Goal: Navigation & Orientation: Find specific page/section

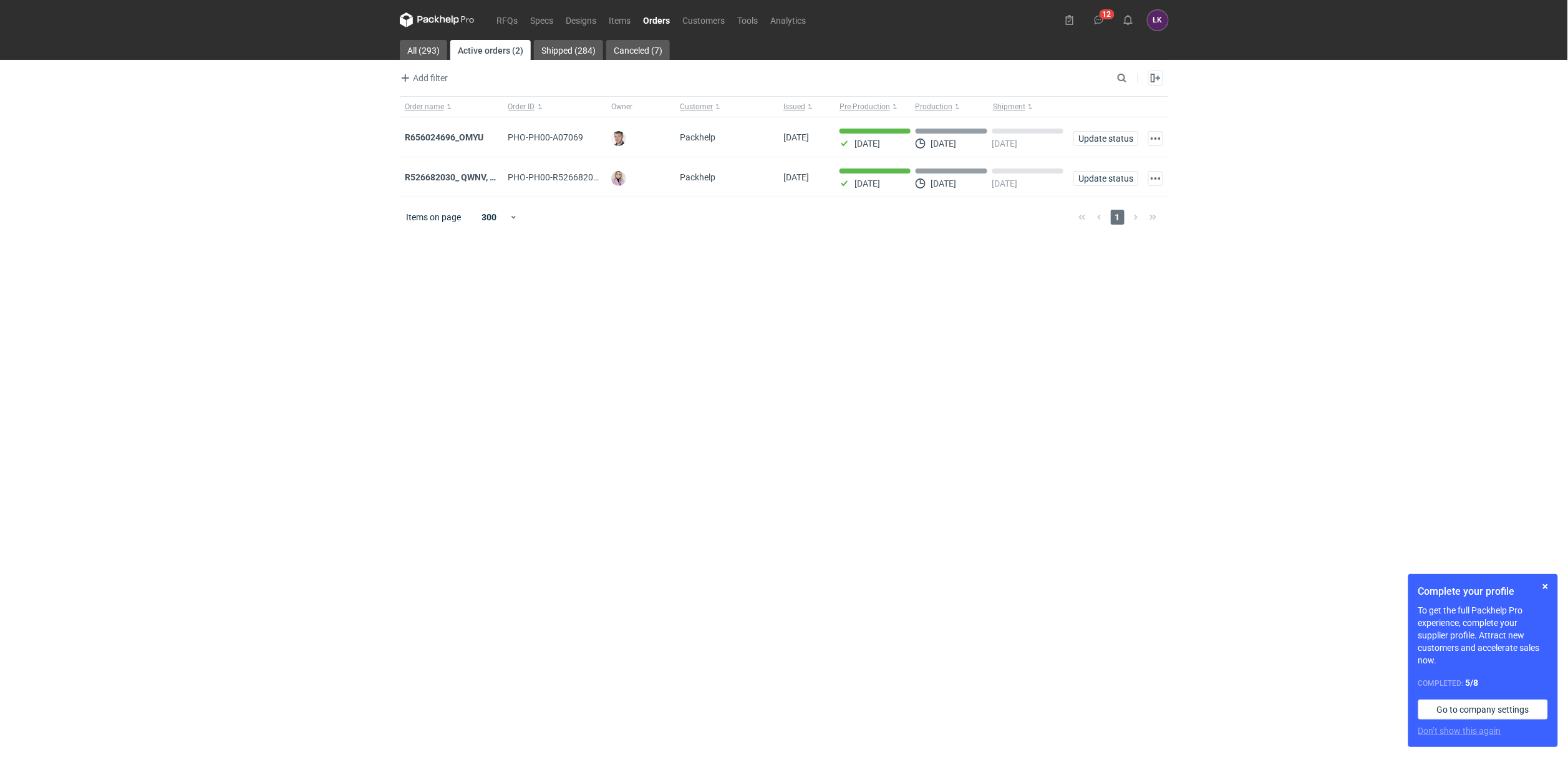
click at [537, 486] on main "All (293) Active orders (2) Shipped (284) Canceled (7) Add filter Owner first n…" at bounding box center [784, 398] width 779 height 717
click at [495, 16] on link "RFQs" at bounding box center [507, 20] width 33 height 15
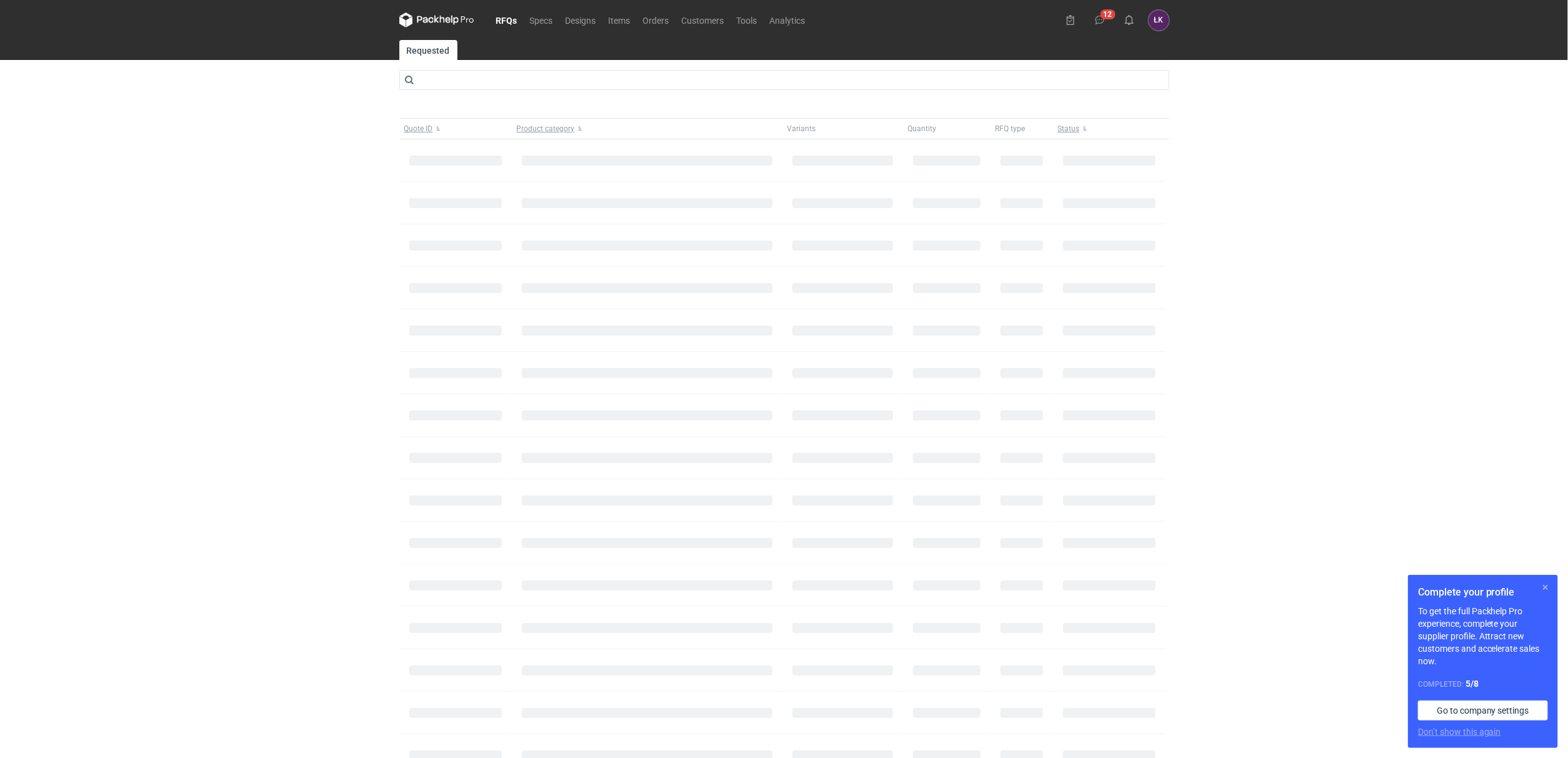
click at [1546, 589] on button "button" at bounding box center [1545, 587] width 15 height 15
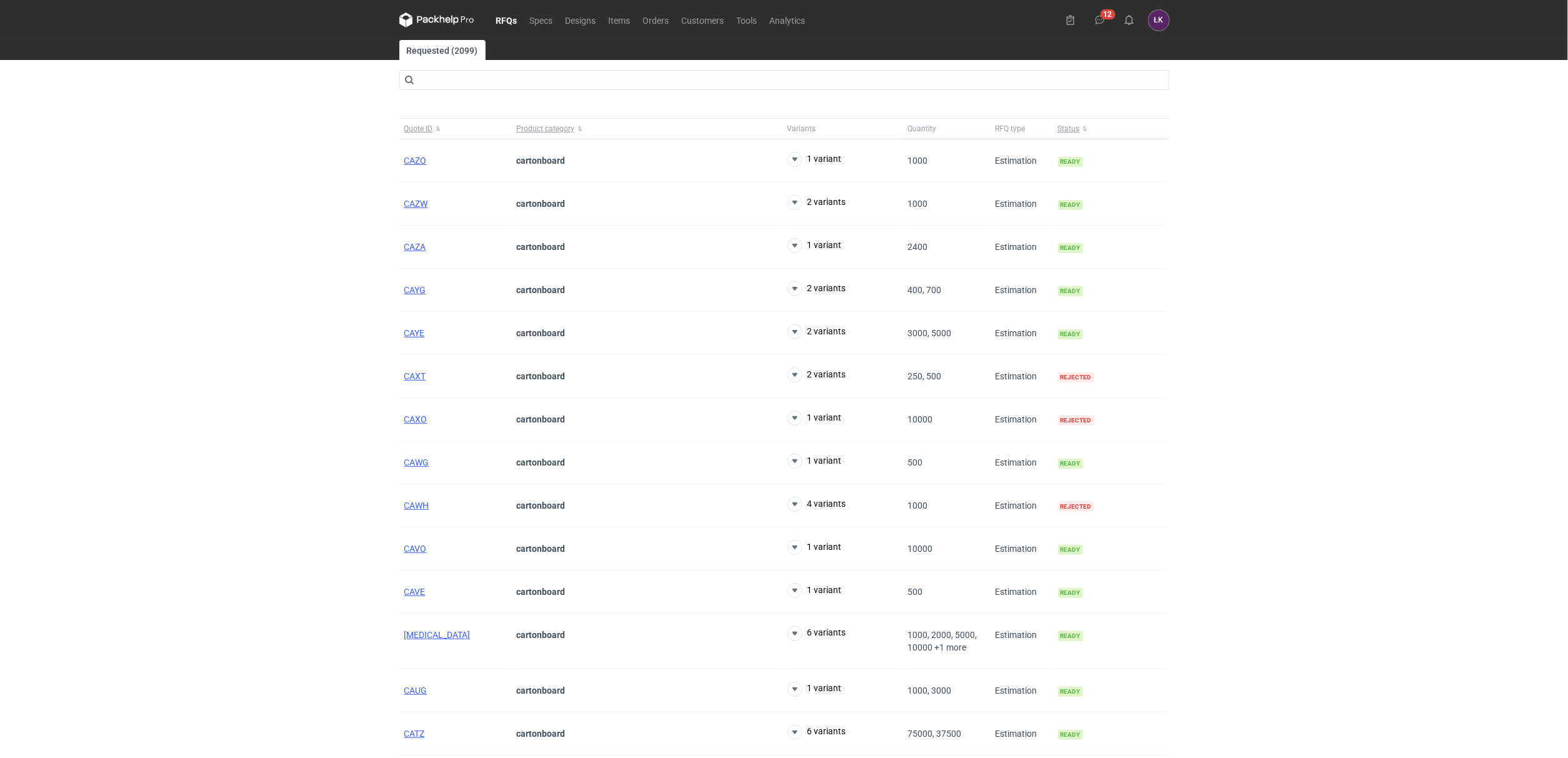
click at [1287, 268] on div "RFQs Specs Designs Items Orders Customers Tools Analytics 12 [PERSON_NAME] Kowa…" at bounding box center [784, 379] width 1568 height 758
